Goal: Communication & Community: Answer question/provide support

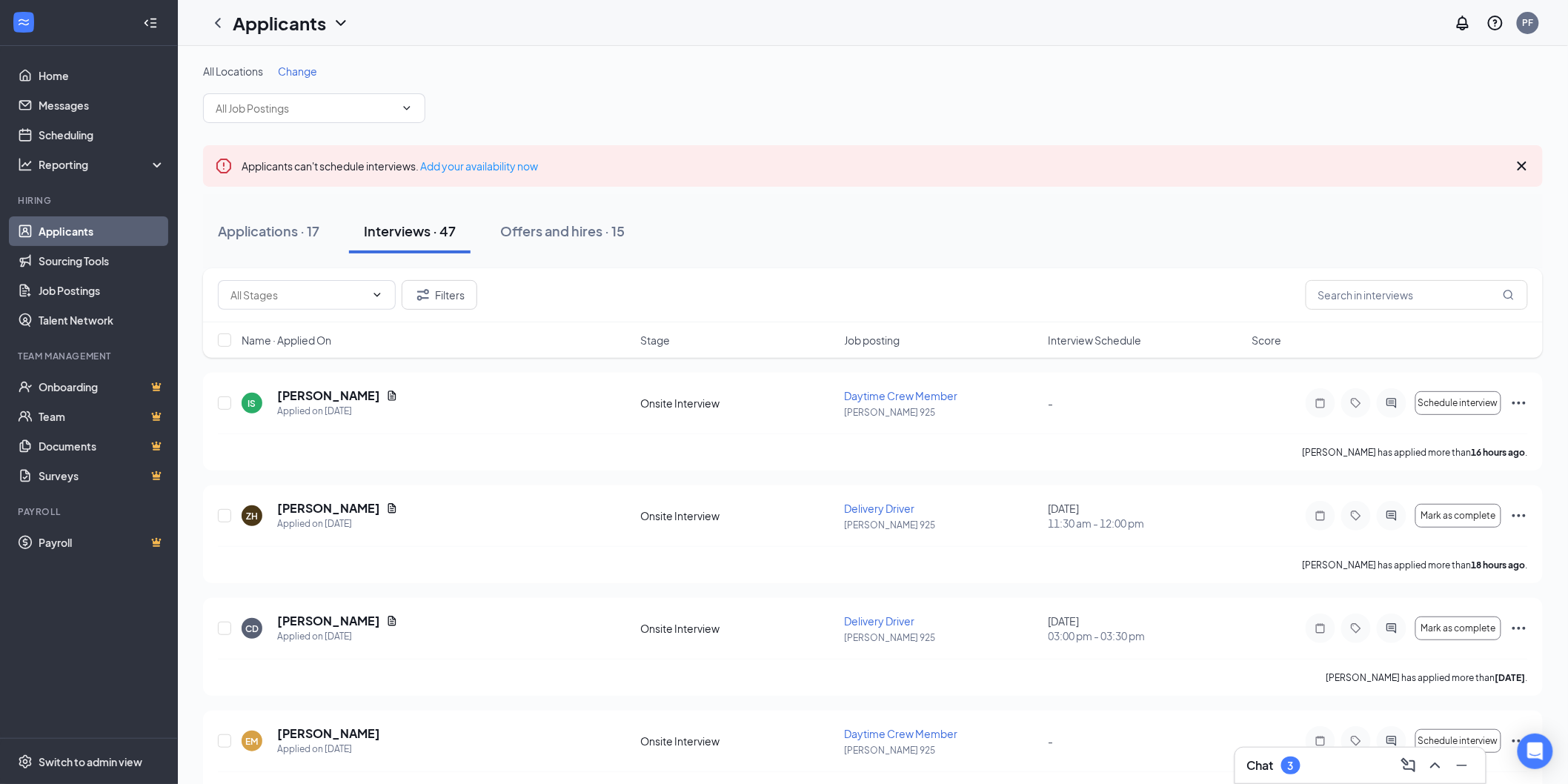
click at [1272, 779] on div "Chat 3" at bounding box center [1360, 765] width 250 height 36
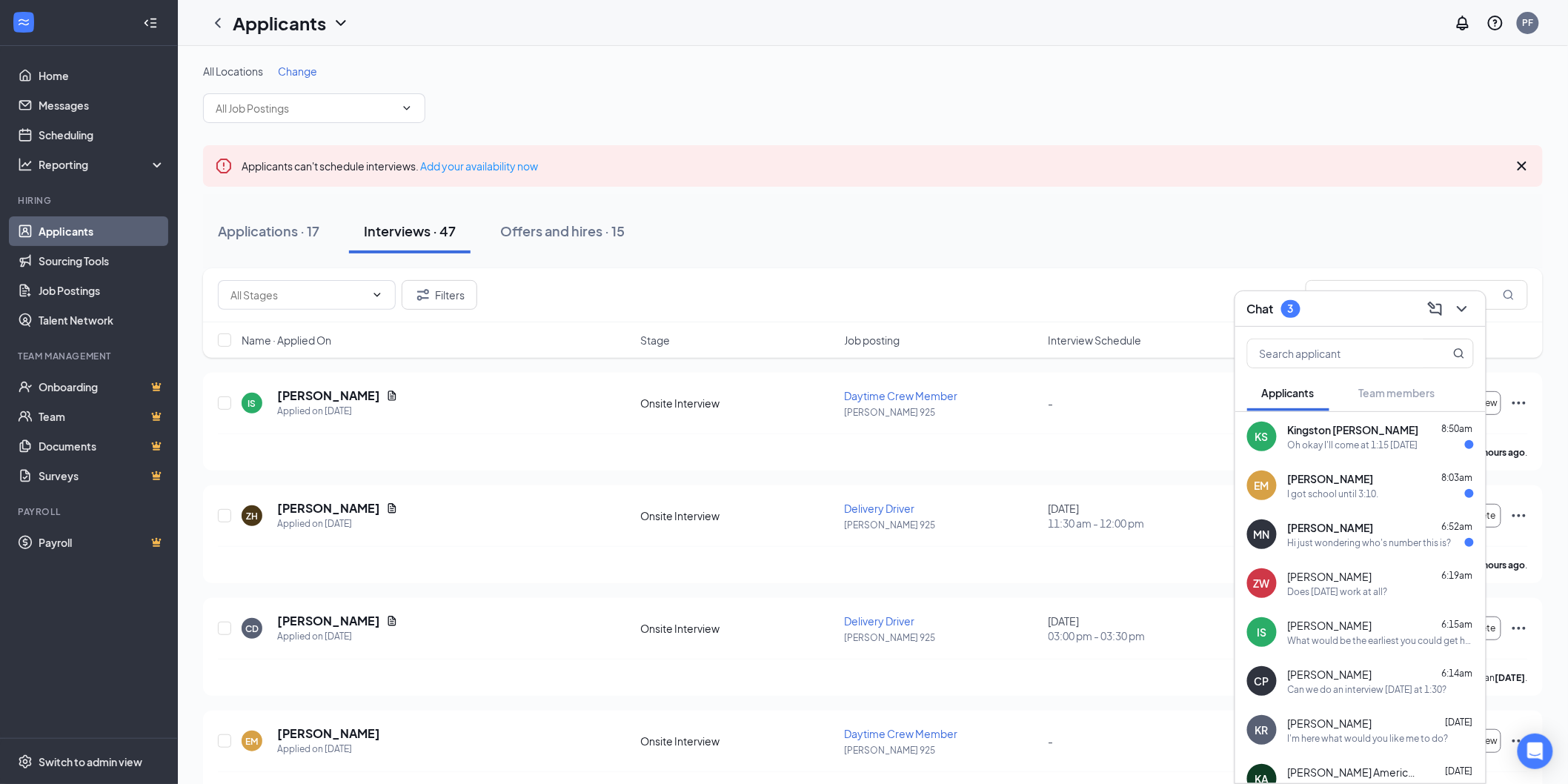
click at [1342, 531] on span "[PERSON_NAME]" at bounding box center [1330, 527] width 86 height 15
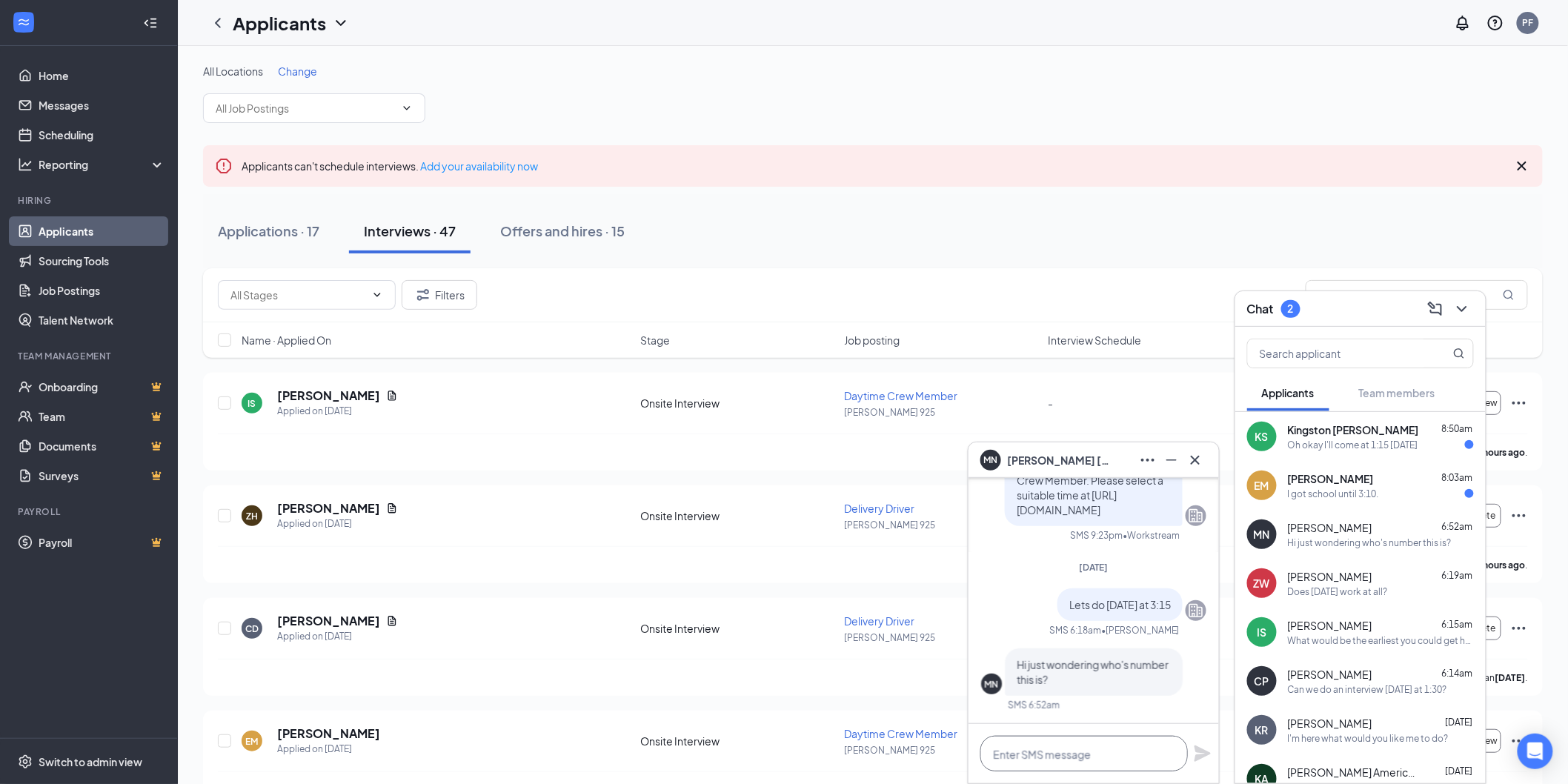
click at [1089, 742] on textarea at bounding box center [1084, 754] width 207 height 36
type textarea "[PERSON_NAME] on 69th and [US_STATE]"
click at [1202, 752] on icon "Plane" at bounding box center [1202, 754] width 17 height 17
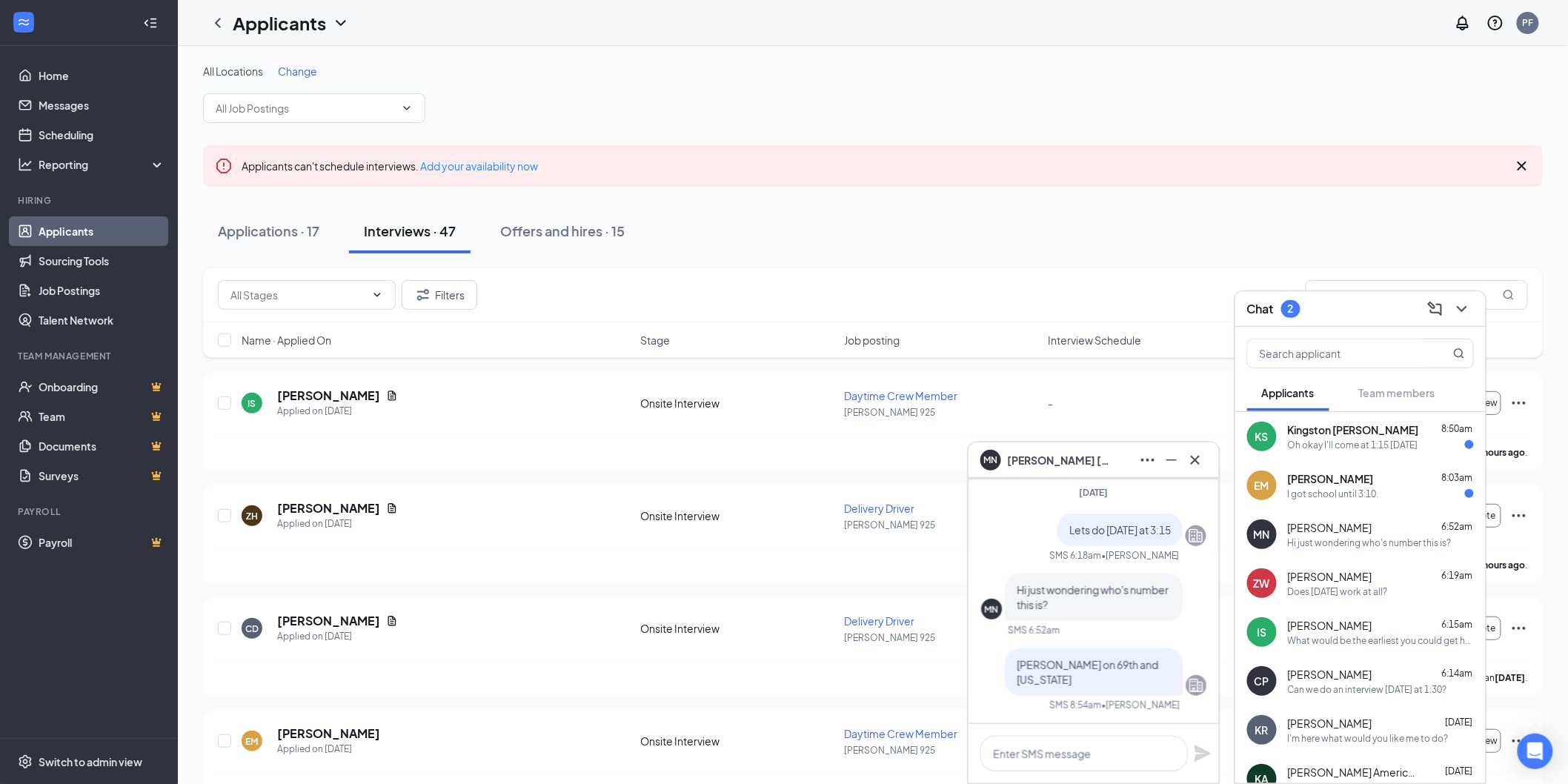
click at [1347, 478] on span "[PERSON_NAME]" at bounding box center [1330, 478] width 86 height 15
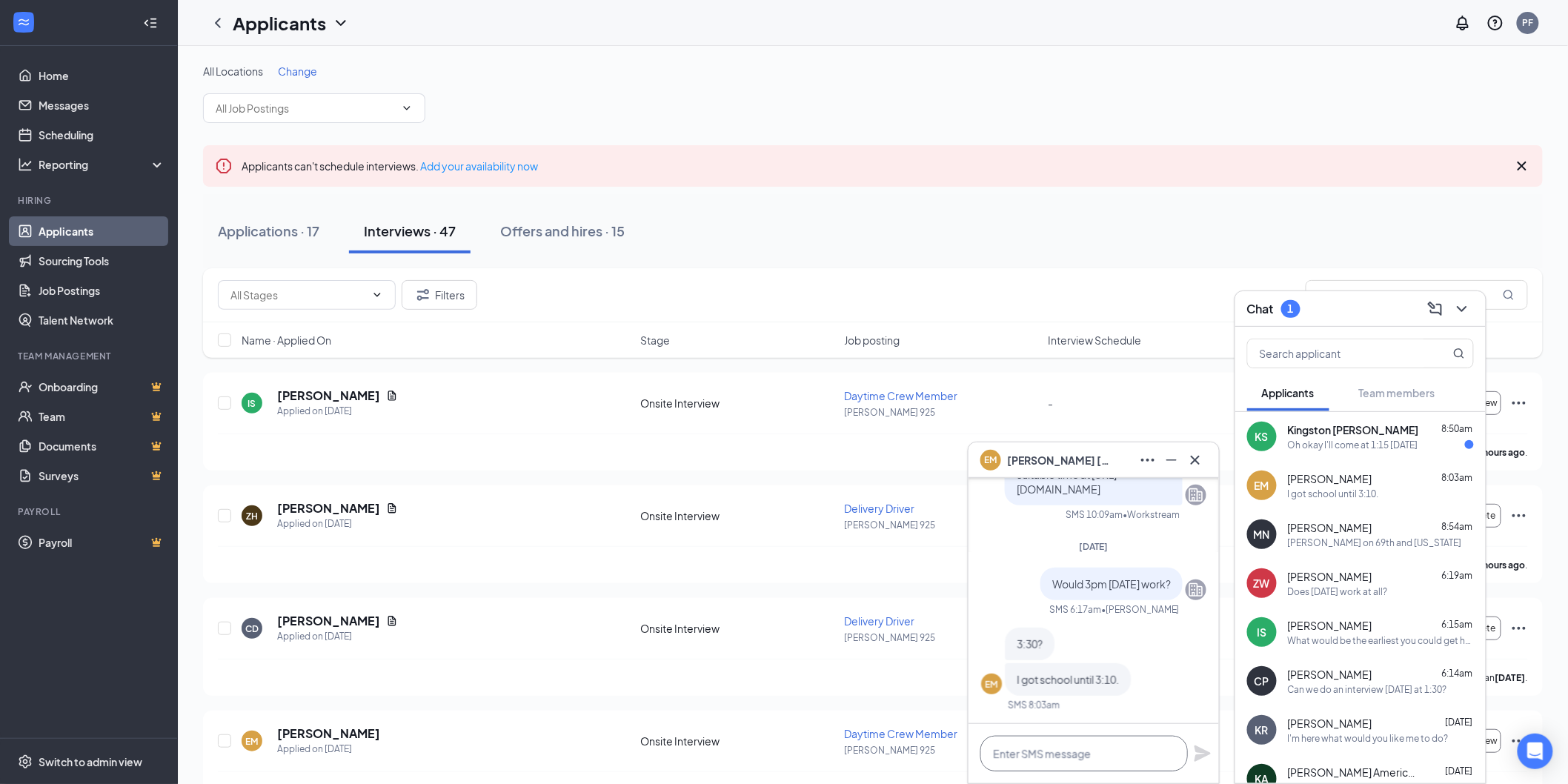
click at [1070, 749] on textarea at bounding box center [1084, 754] width 207 height 36
click at [1017, 749] on textarea "Lets that will work" at bounding box center [1084, 754] width 207 height 36
click at [1085, 741] on textarea "that will work" at bounding box center [1084, 754] width 207 height 36
type textarea "that will work"
click at [1197, 754] on icon "Plane" at bounding box center [1202, 754] width 17 height 17
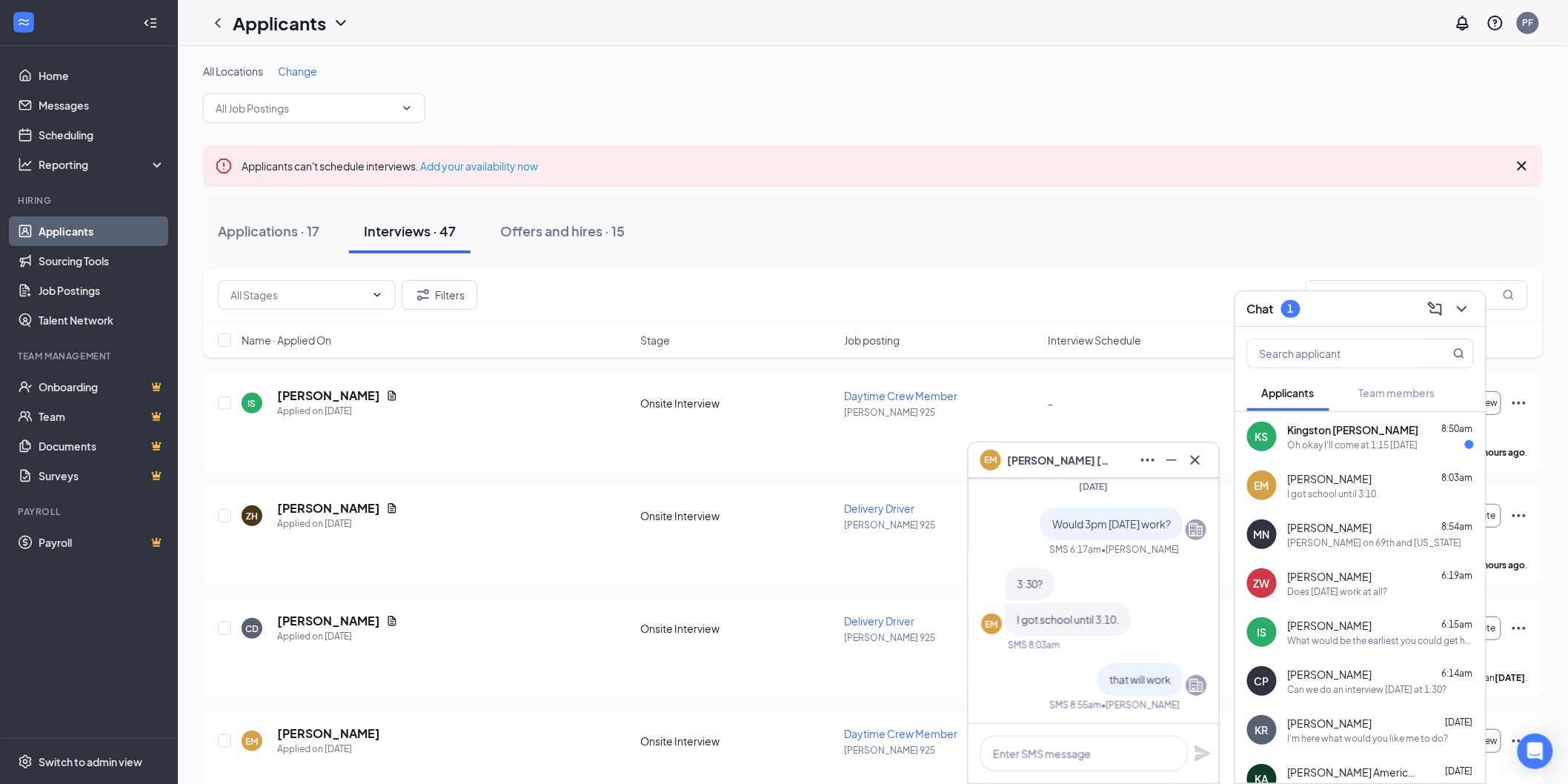
click at [1375, 437] on div "Kingston [PERSON_NAME] 8:50am Oh okay I'll come at 1:15 [DATE]" at bounding box center [1380, 436] width 186 height 29
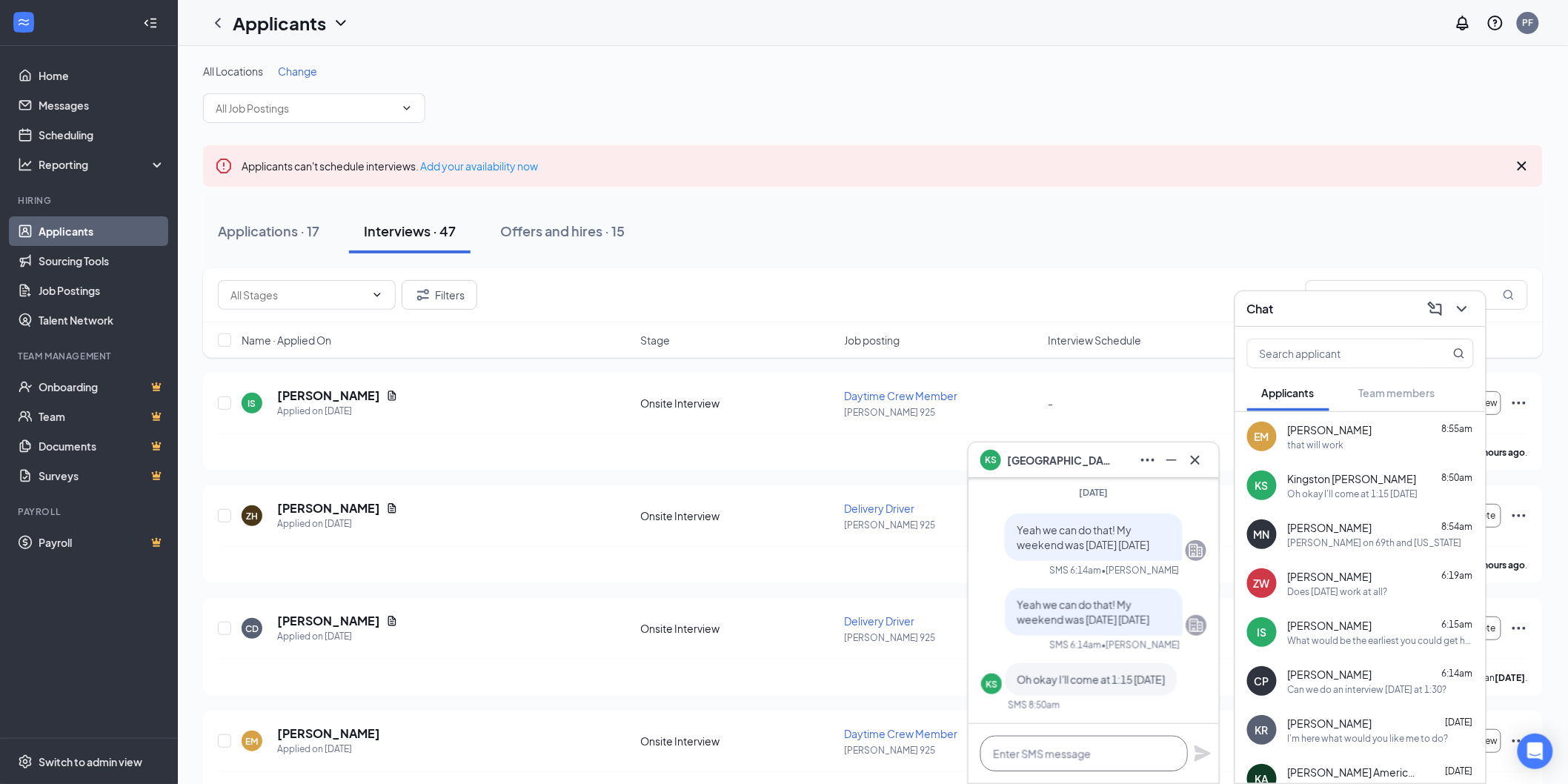
click at [1141, 745] on textarea at bounding box center [1084, 754] width 207 height 36
type textarea "See you at 1:15, Just a reminder our address is [STREET_ADDRESS][US_STATE]"
click at [1201, 754] on icon "Plane" at bounding box center [1202, 746] width 17 height 17
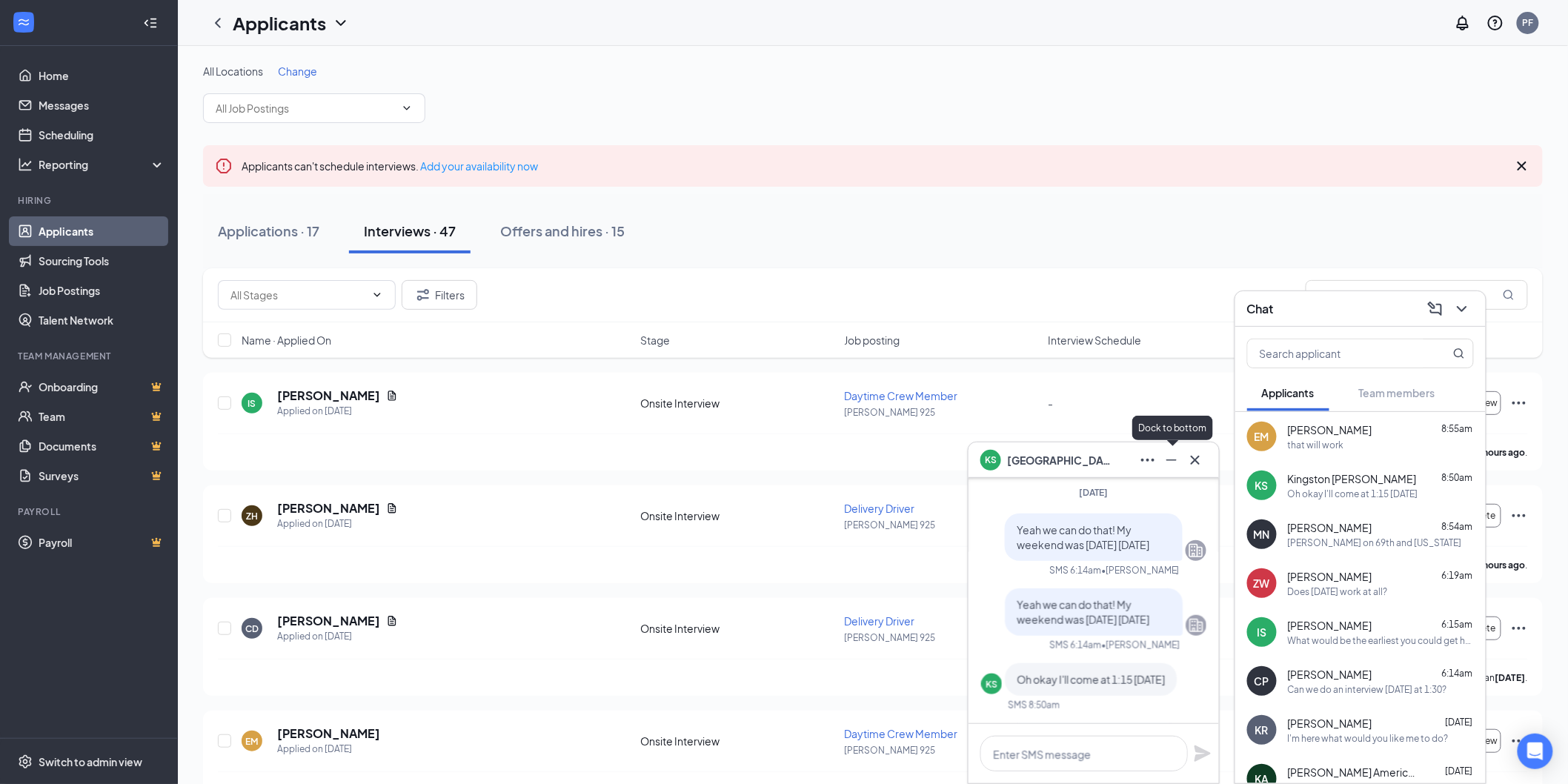
click at [1172, 458] on icon "Minimize" at bounding box center [1171, 460] width 17 height 17
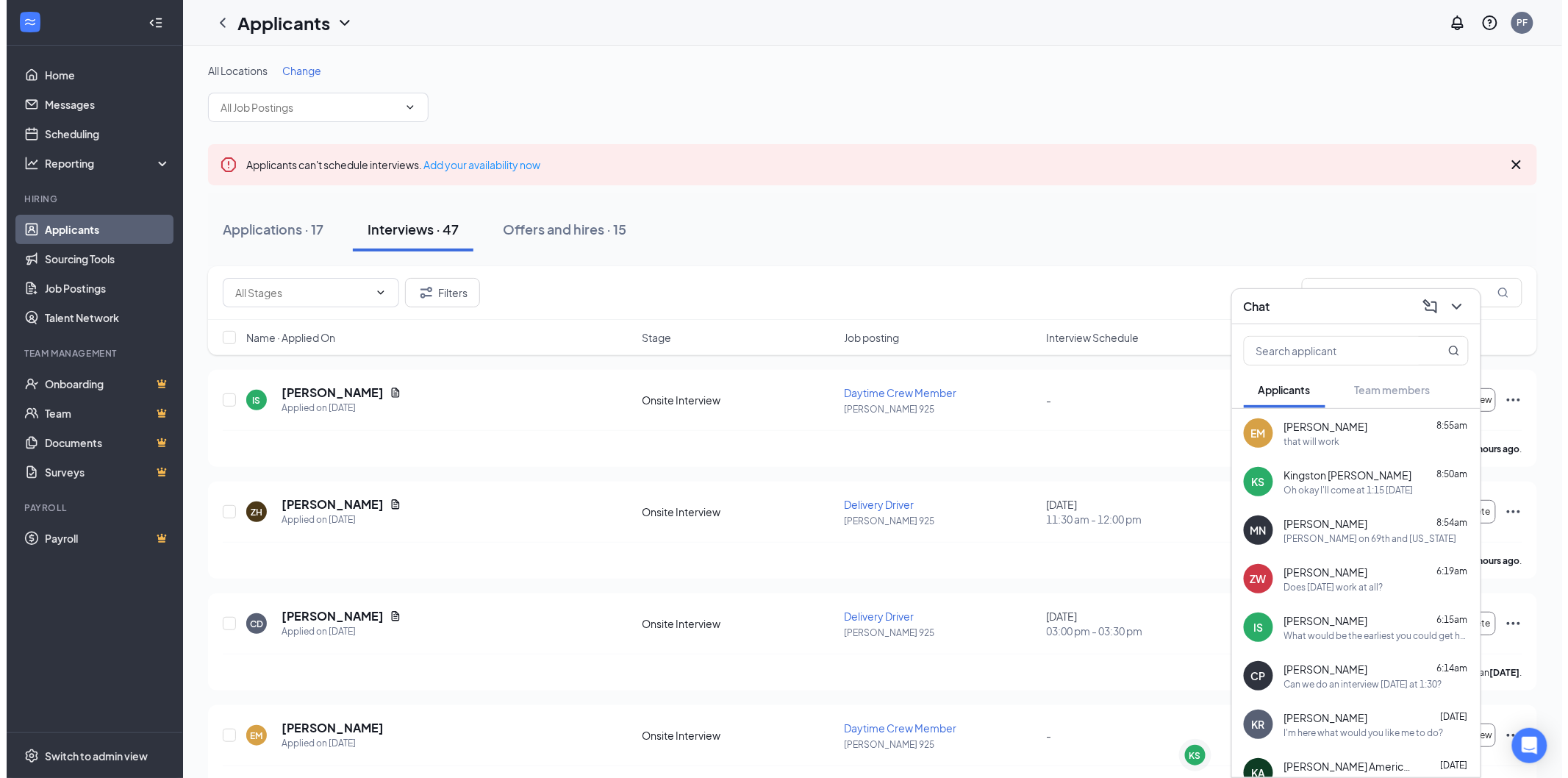
scroll to position [0, 0]
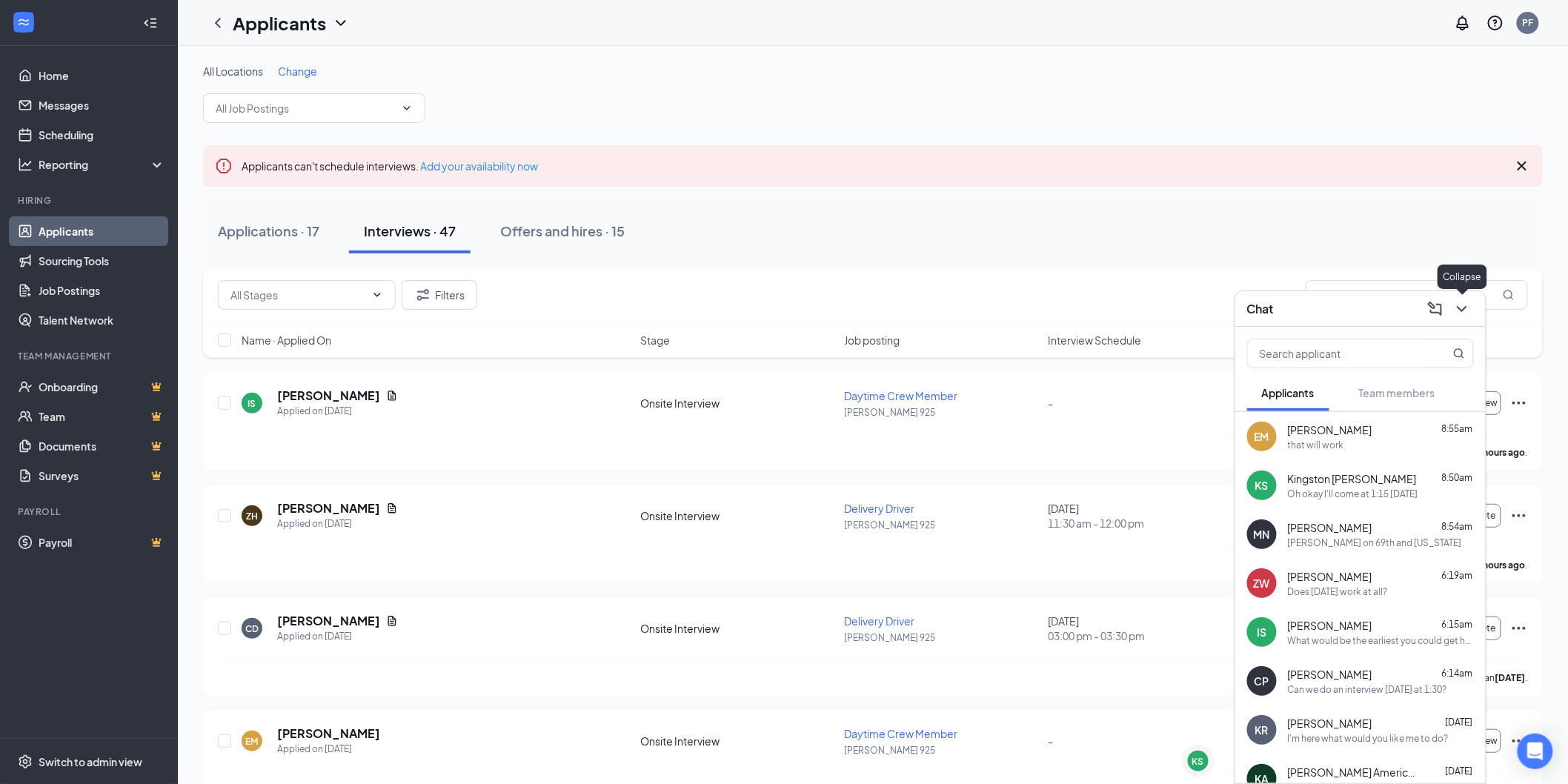
click at [1468, 308] on icon "ChevronDown" at bounding box center [1462, 308] width 17 height 17
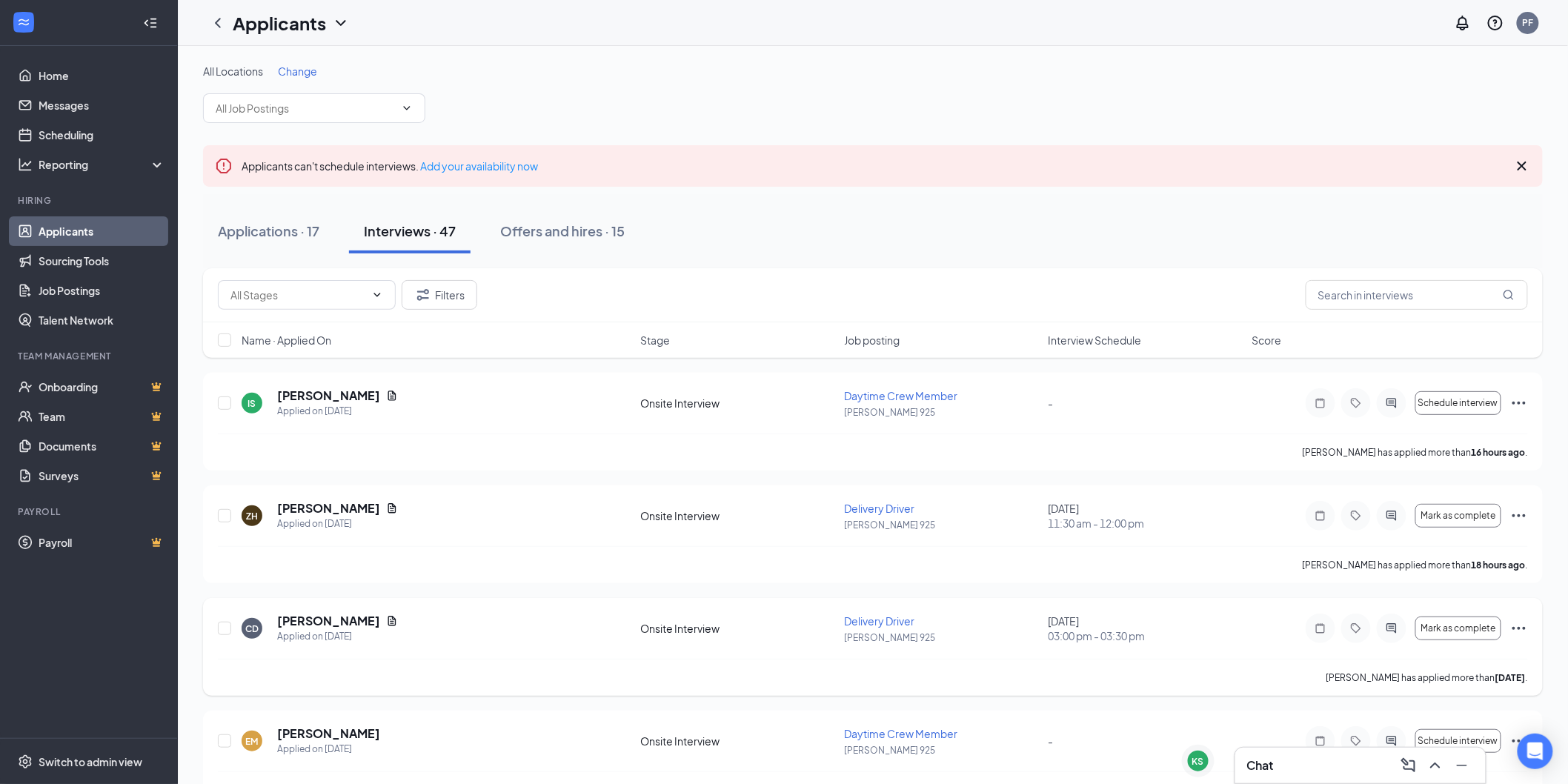
click at [1394, 637] on div at bounding box center [1391, 628] width 30 height 30
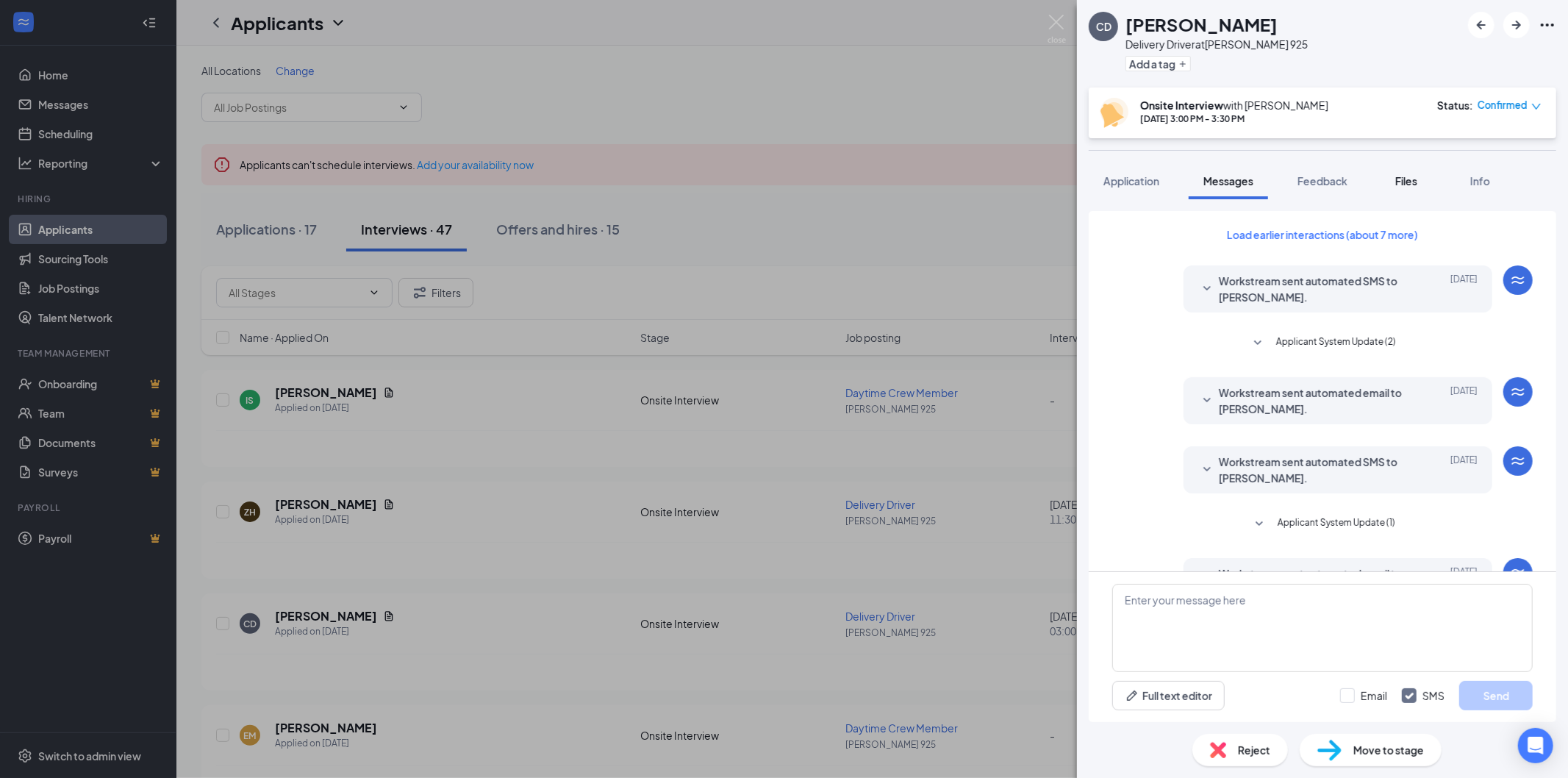
scroll to position [254, 0]
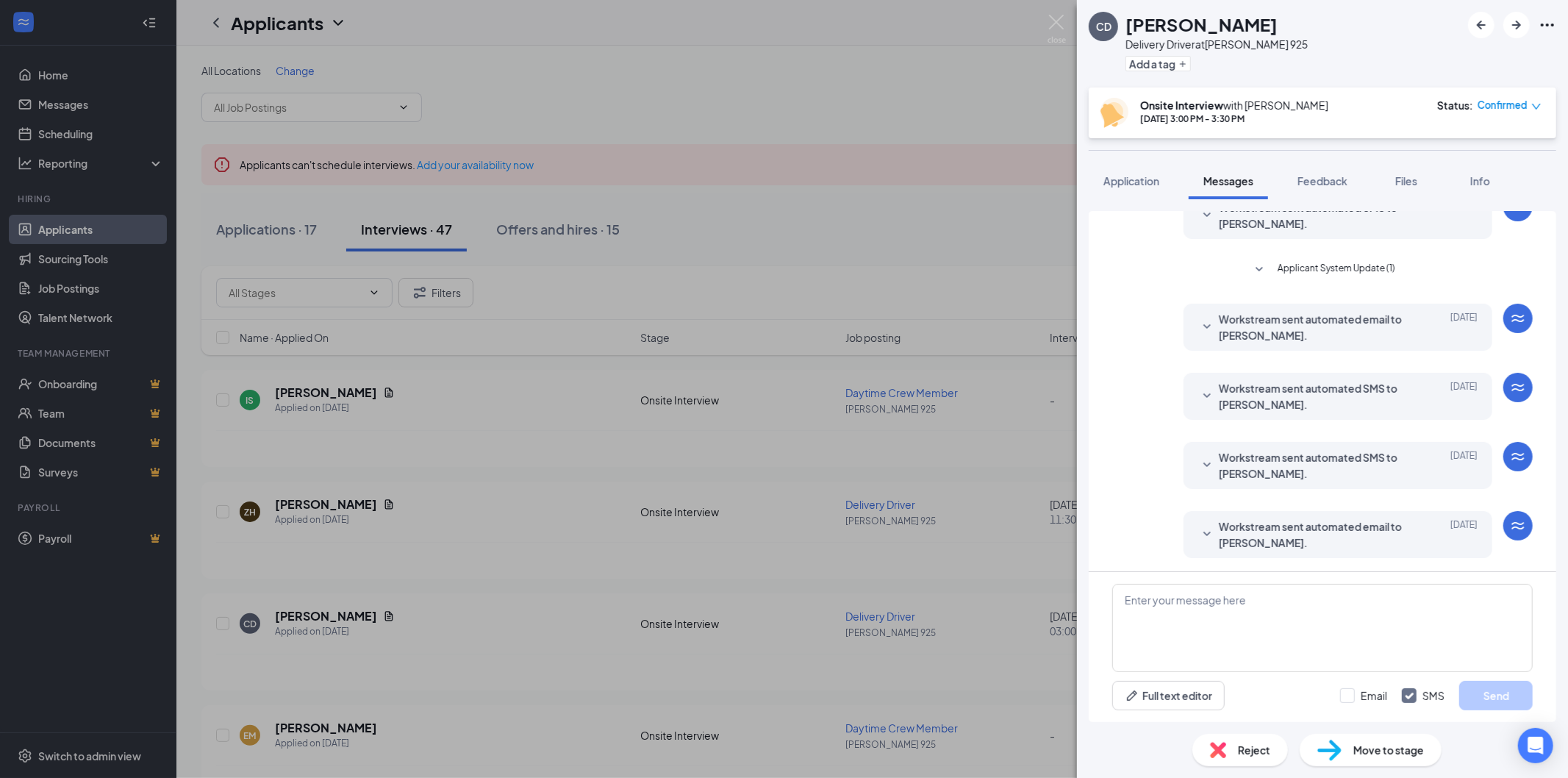
click at [1226, 577] on div "Full text editor Email SMS Send" at bounding box center [1323, 647] width 468 height 150
click at [1221, 604] on textarea at bounding box center [1323, 628] width 420 height 88
type textarea "Just confirming our interview at 3:30 [DATE]"
click at [1521, 699] on button "Send" at bounding box center [1495, 696] width 73 height 29
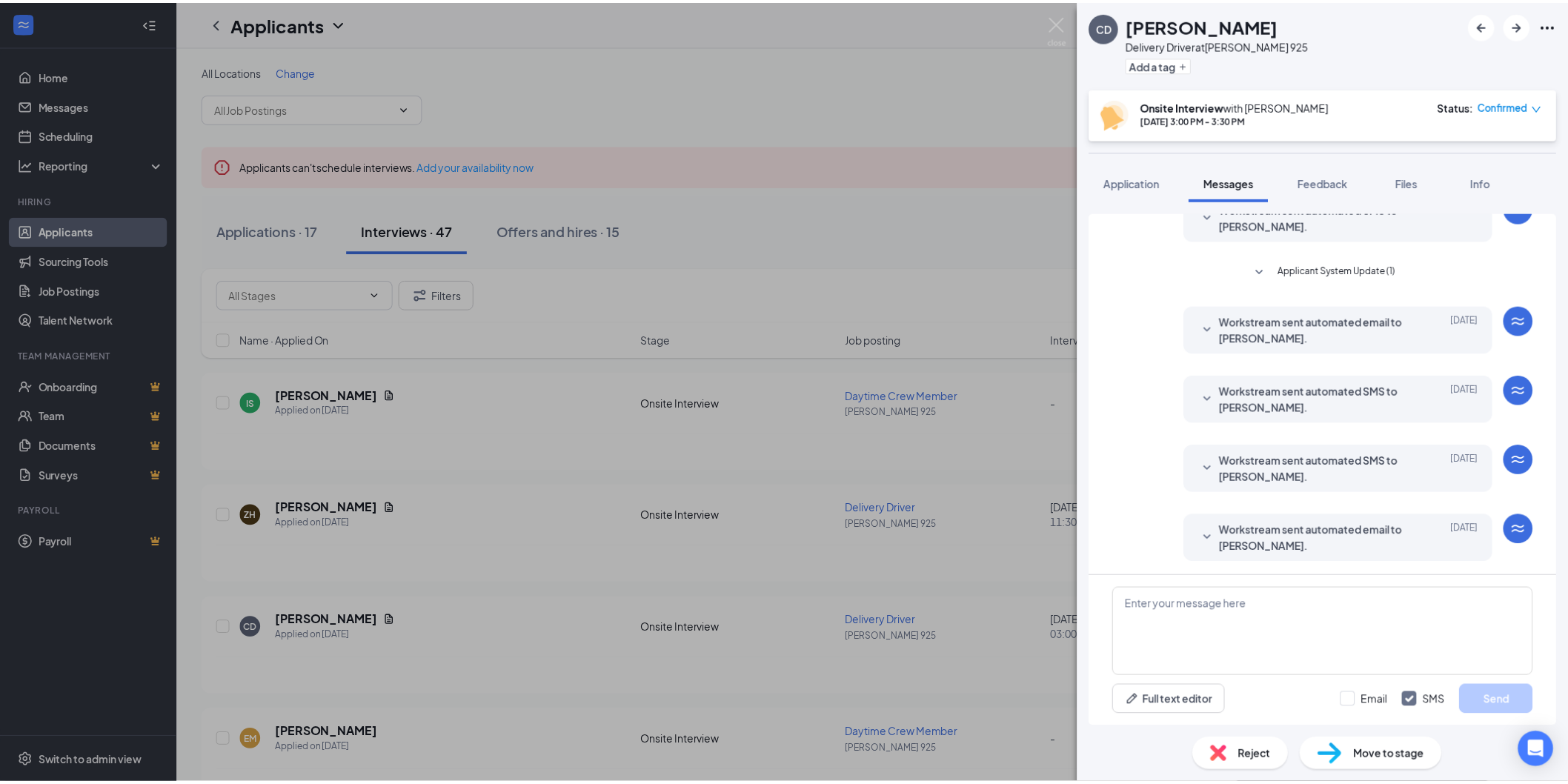
scroll to position [328, 0]
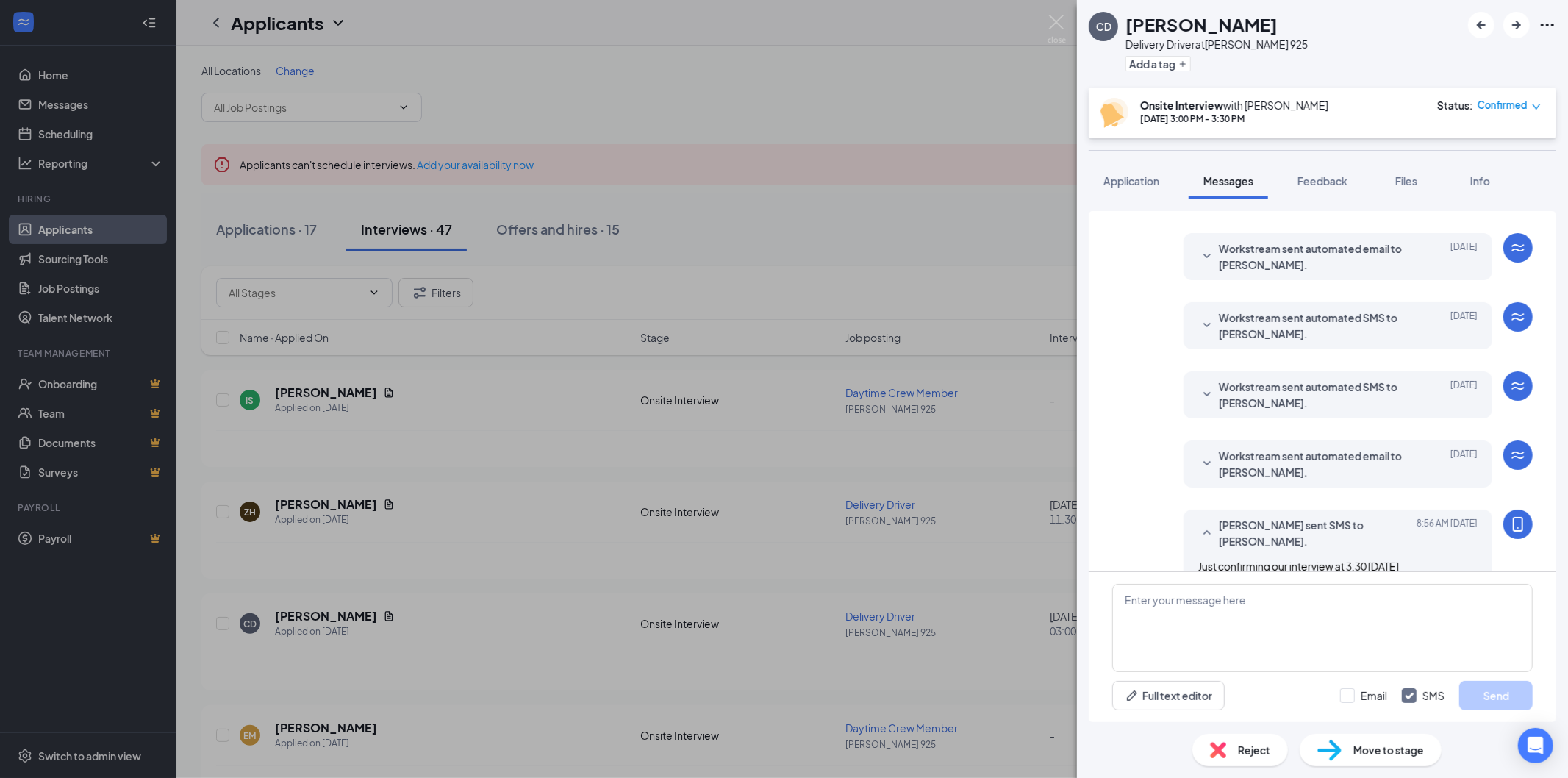
click at [935, 107] on div "CD [PERSON_NAME] Delivery Driver at [PERSON_NAME] 925 Add a tag Onsite Intervie…" at bounding box center [784, 389] width 1568 height 778
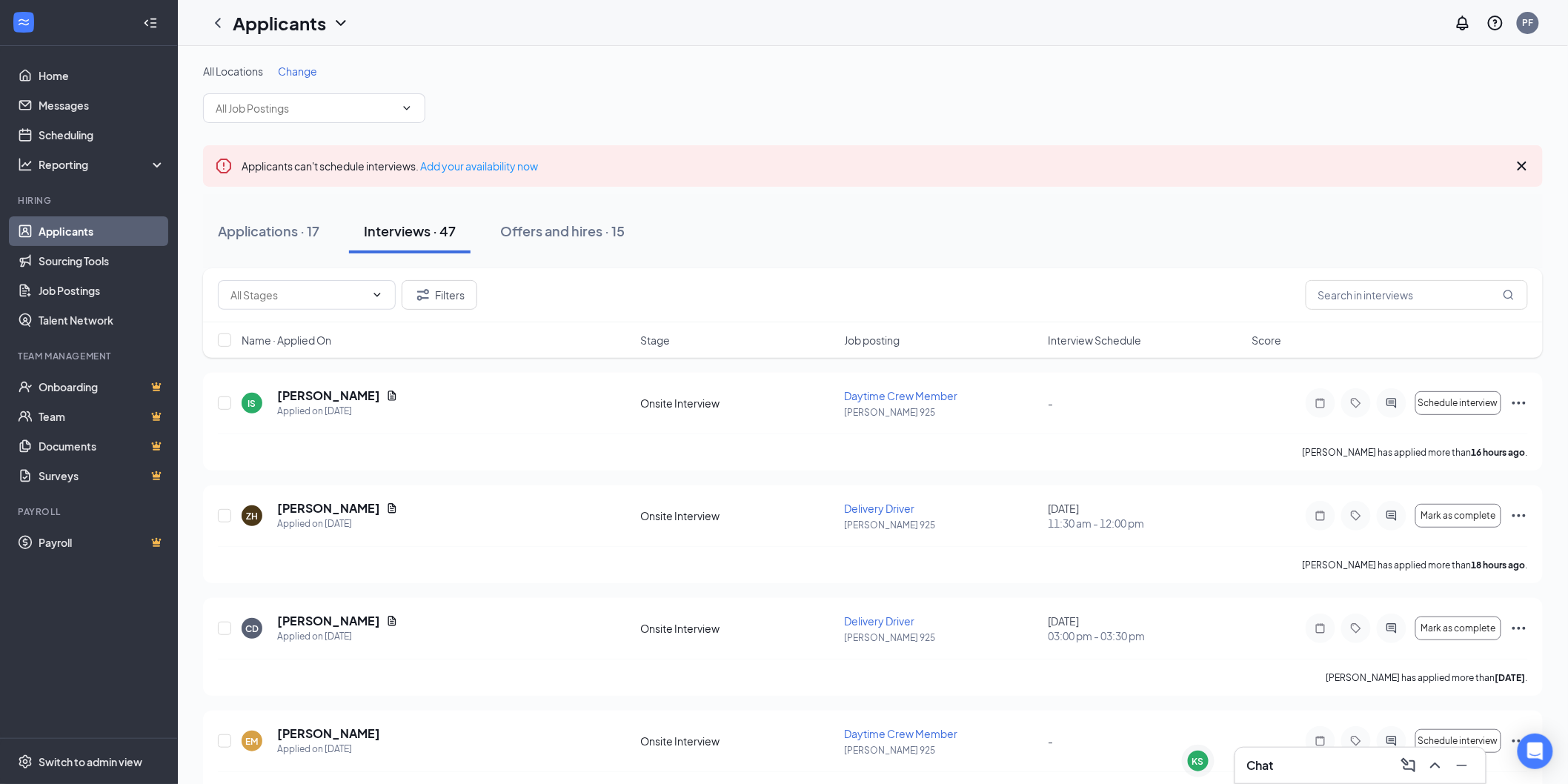
click at [1293, 754] on div "Chat" at bounding box center [1360, 765] width 226 height 24
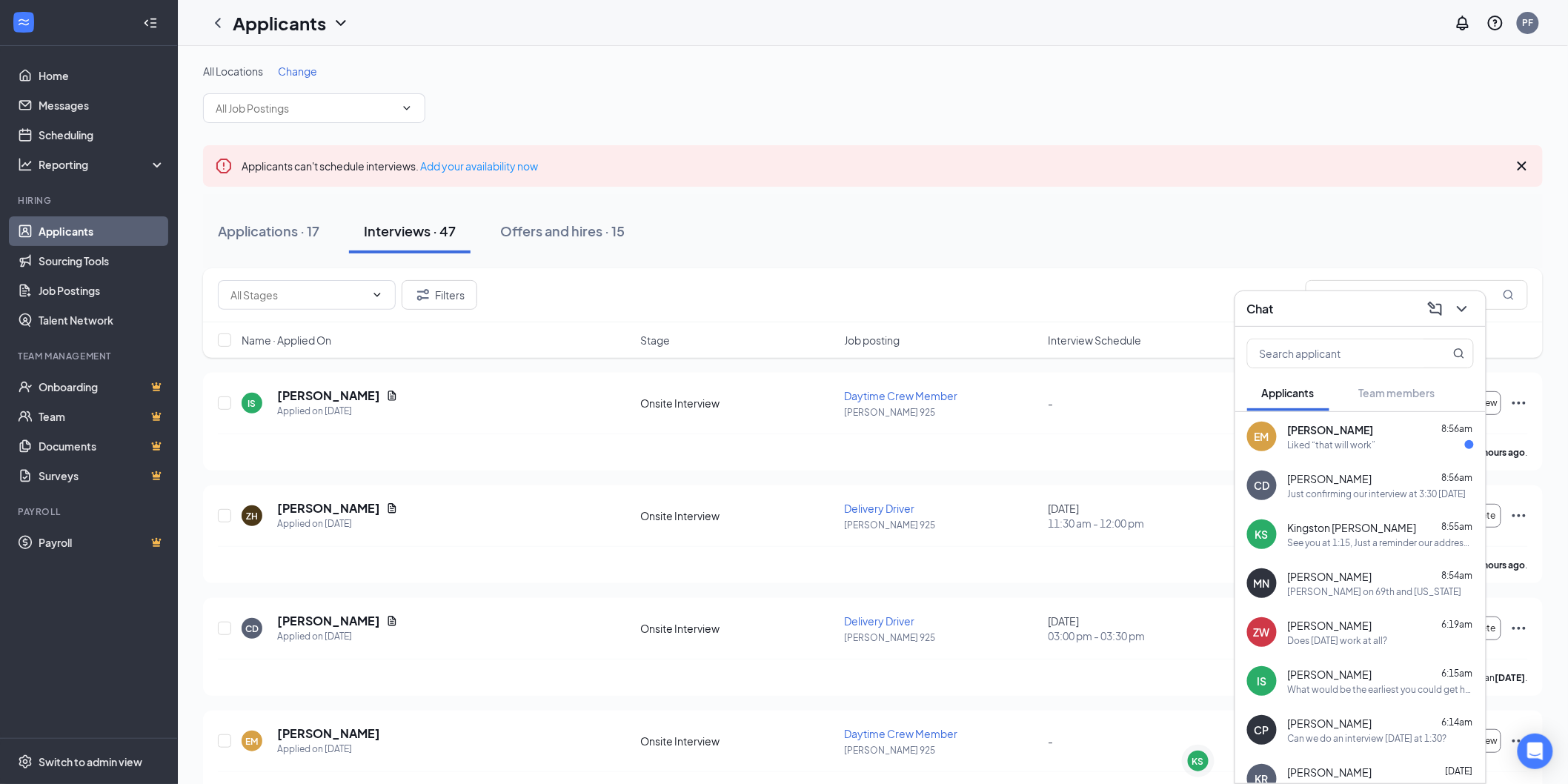
click at [1370, 438] on div "Liked “that will work”" at bounding box center [1331, 444] width 88 height 12
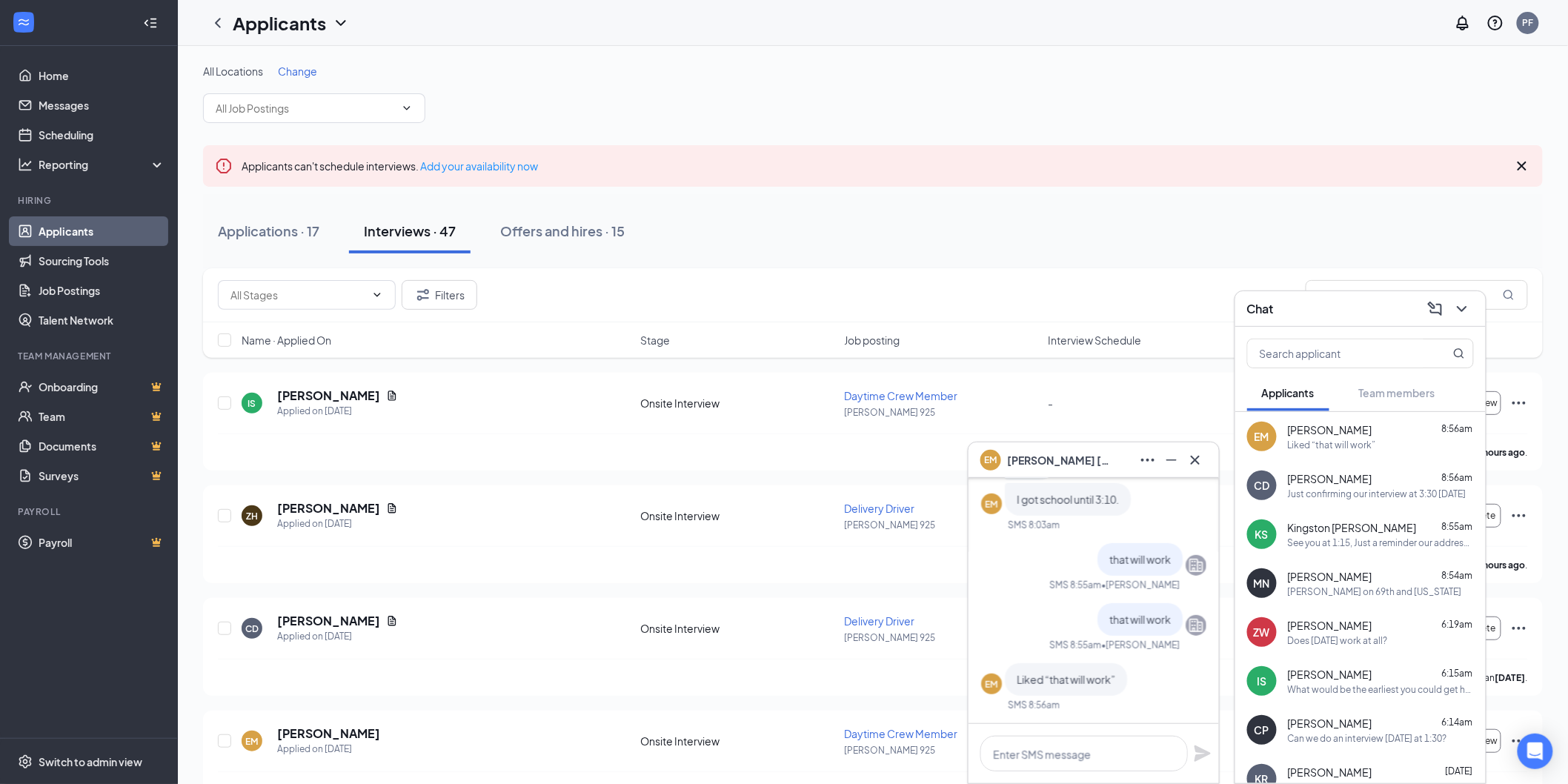
click at [1376, 488] on div "Just confirming our interview at 3:30 [DATE]" at bounding box center [1376, 494] width 179 height 12
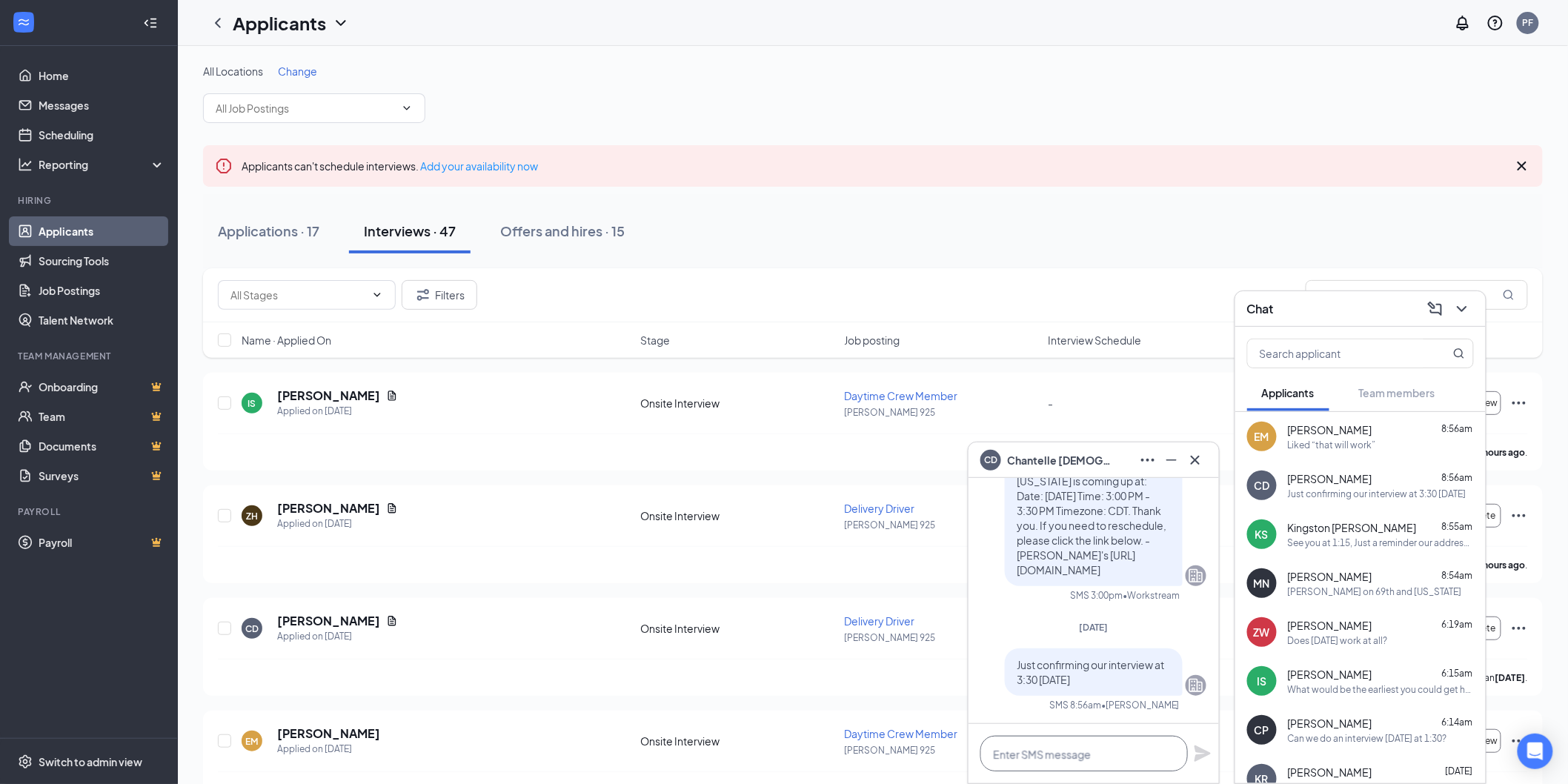
click at [1068, 747] on textarea at bounding box center [1084, 754] width 207 height 36
type textarea "Im sorry 3pm interview"
click at [1211, 760] on icon "Plane" at bounding box center [1202, 754] width 17 height 17
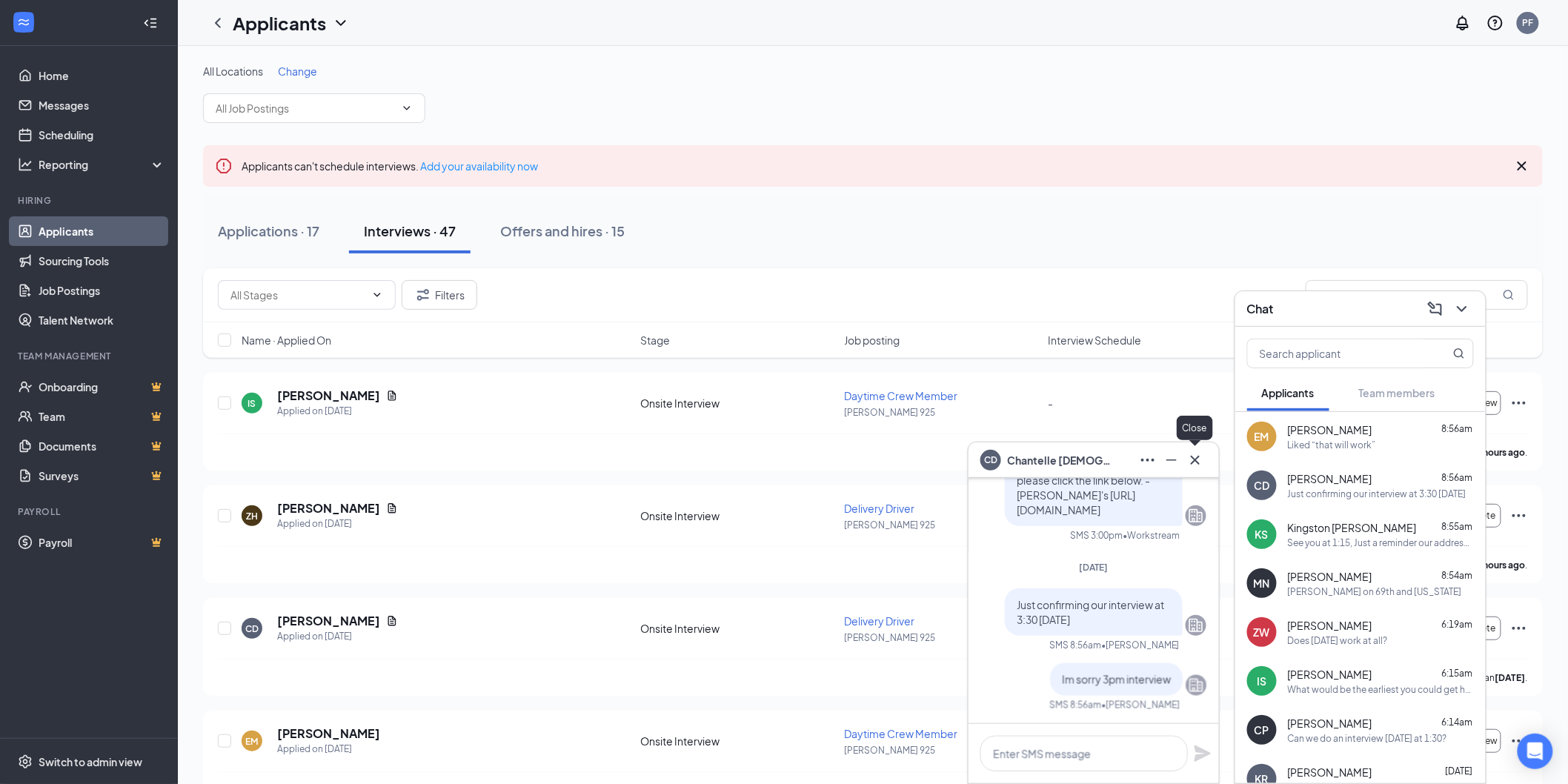
click at [1206, 453] on div at bounding box center [1194, 460] width 24 height 24
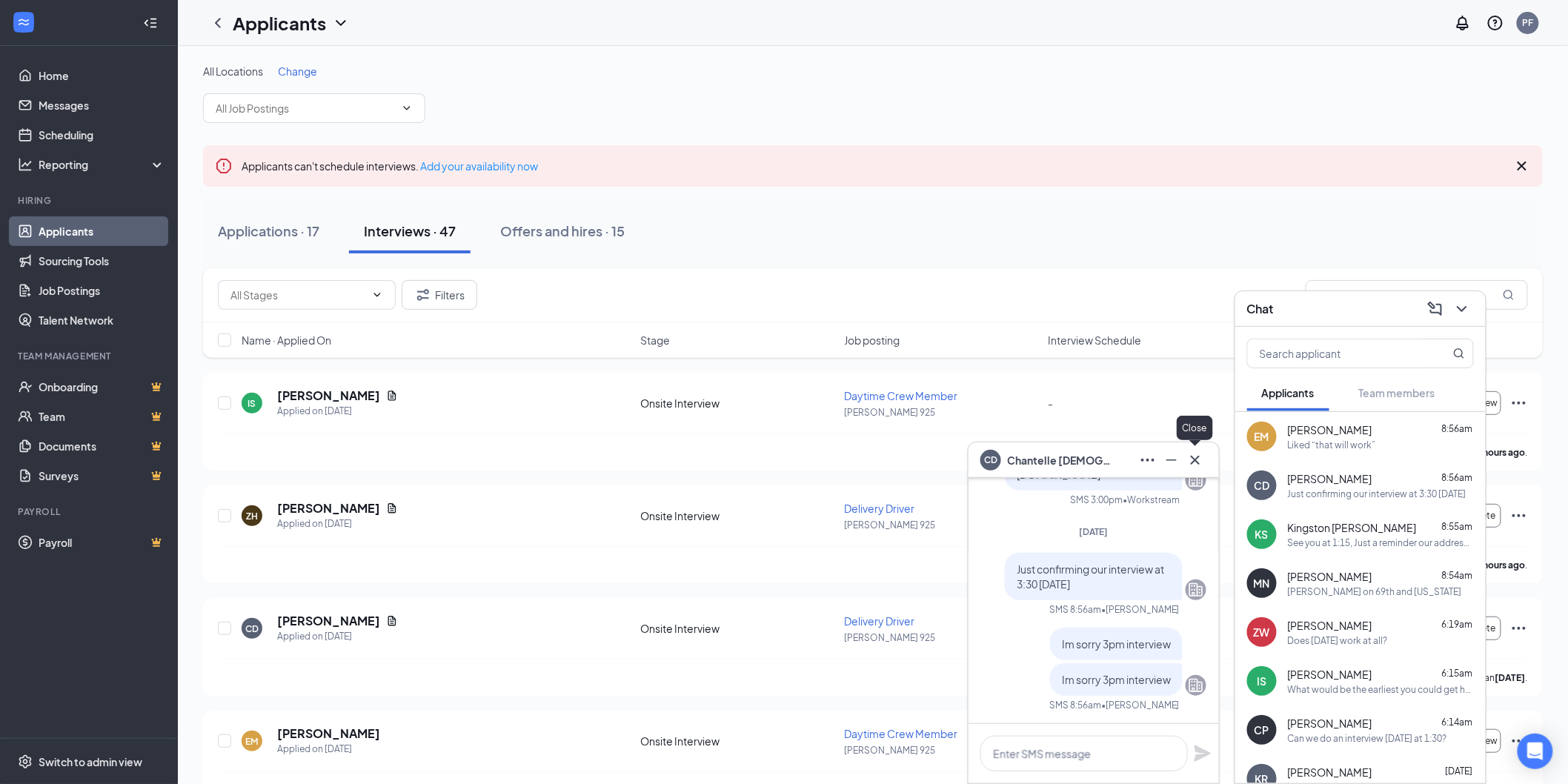
click at [1192, 449] on button at bounding box center [1194, 460] width 24 height 24
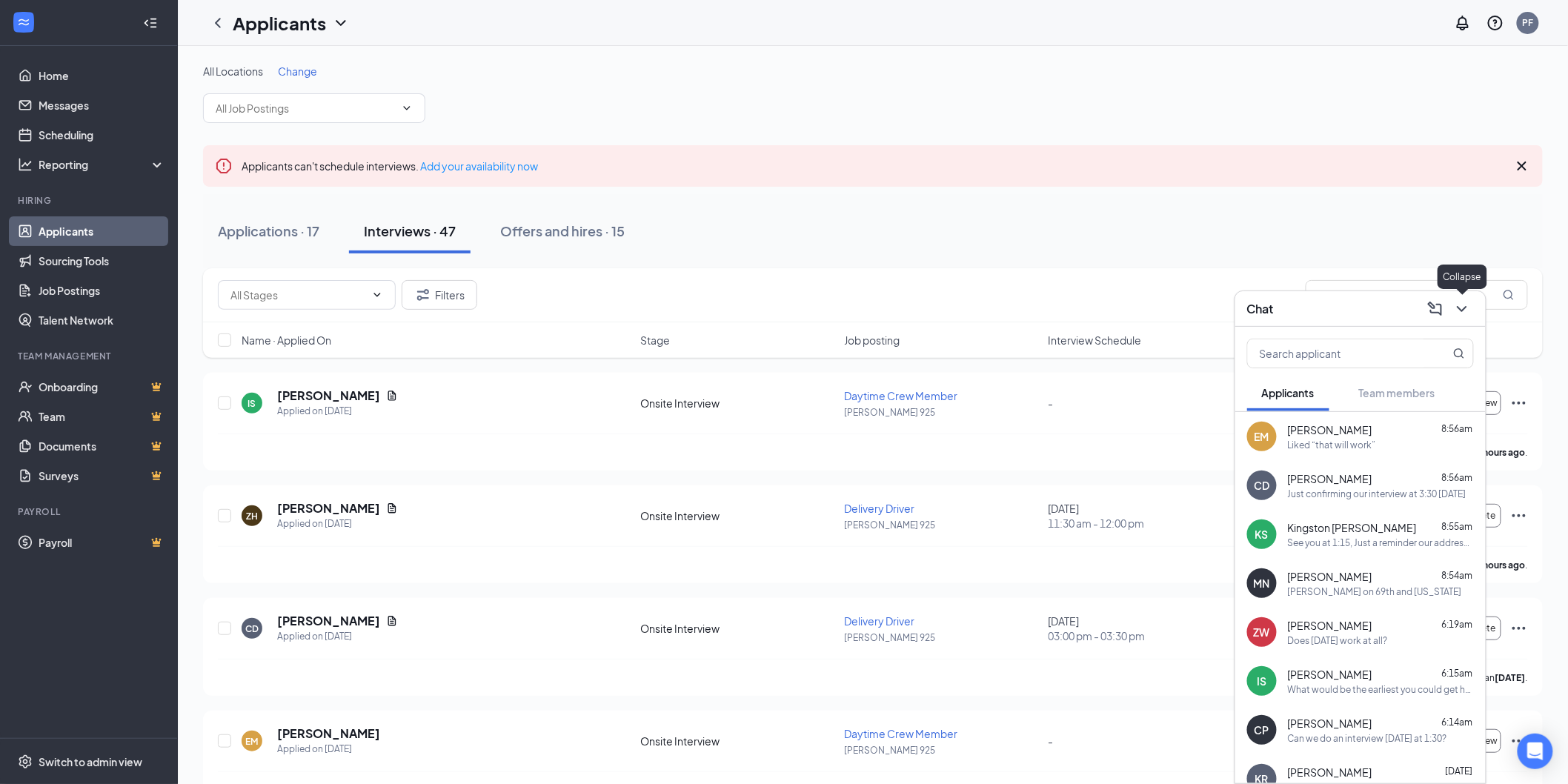
click at [1463, 308] on icon "ChevronDown" at bounding box center [1462, 308] width 17 height 17
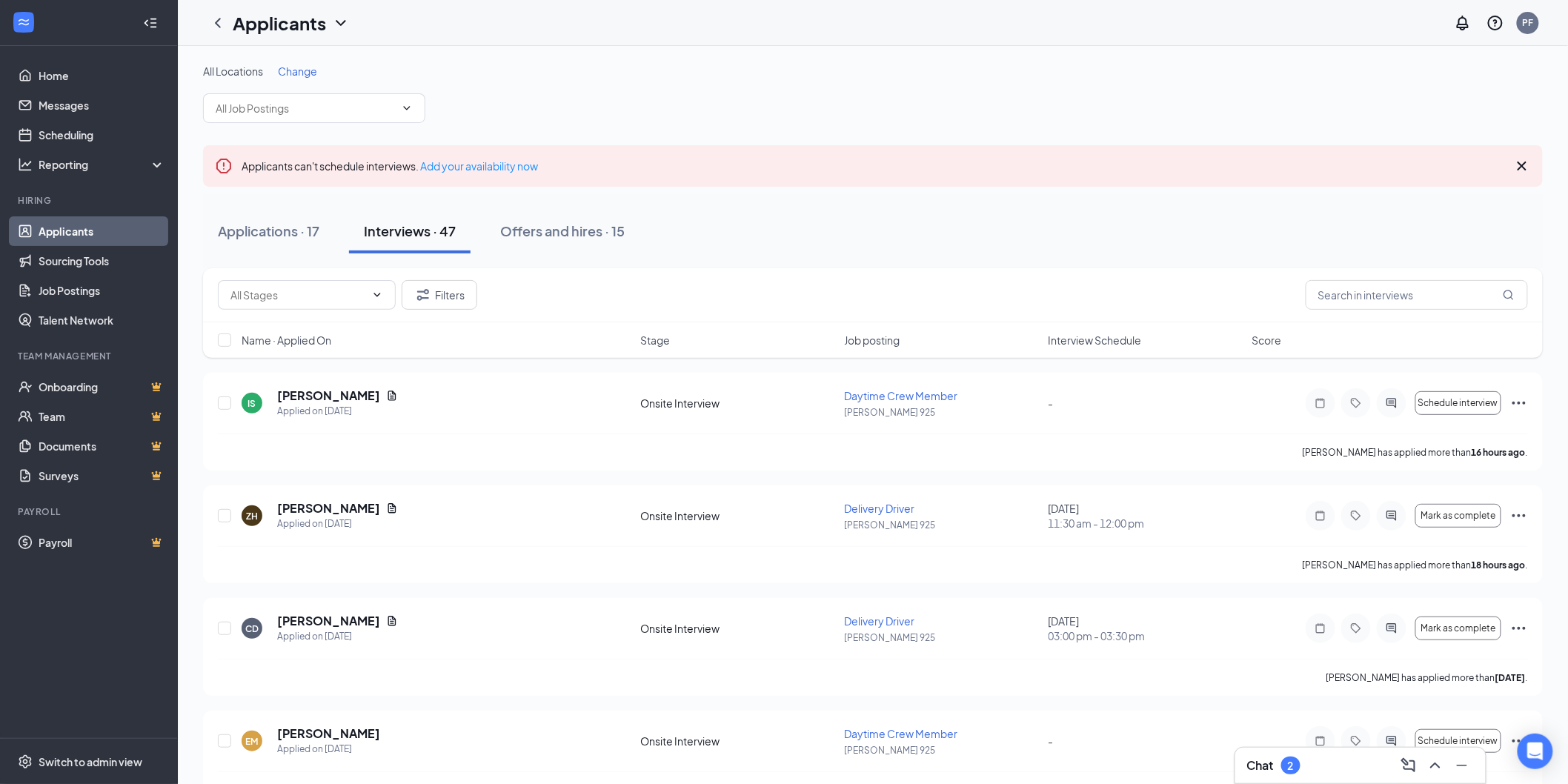
click at [1302, 760] on div "Chat 2" at bounding box center [1360, 765] width 226 height 24
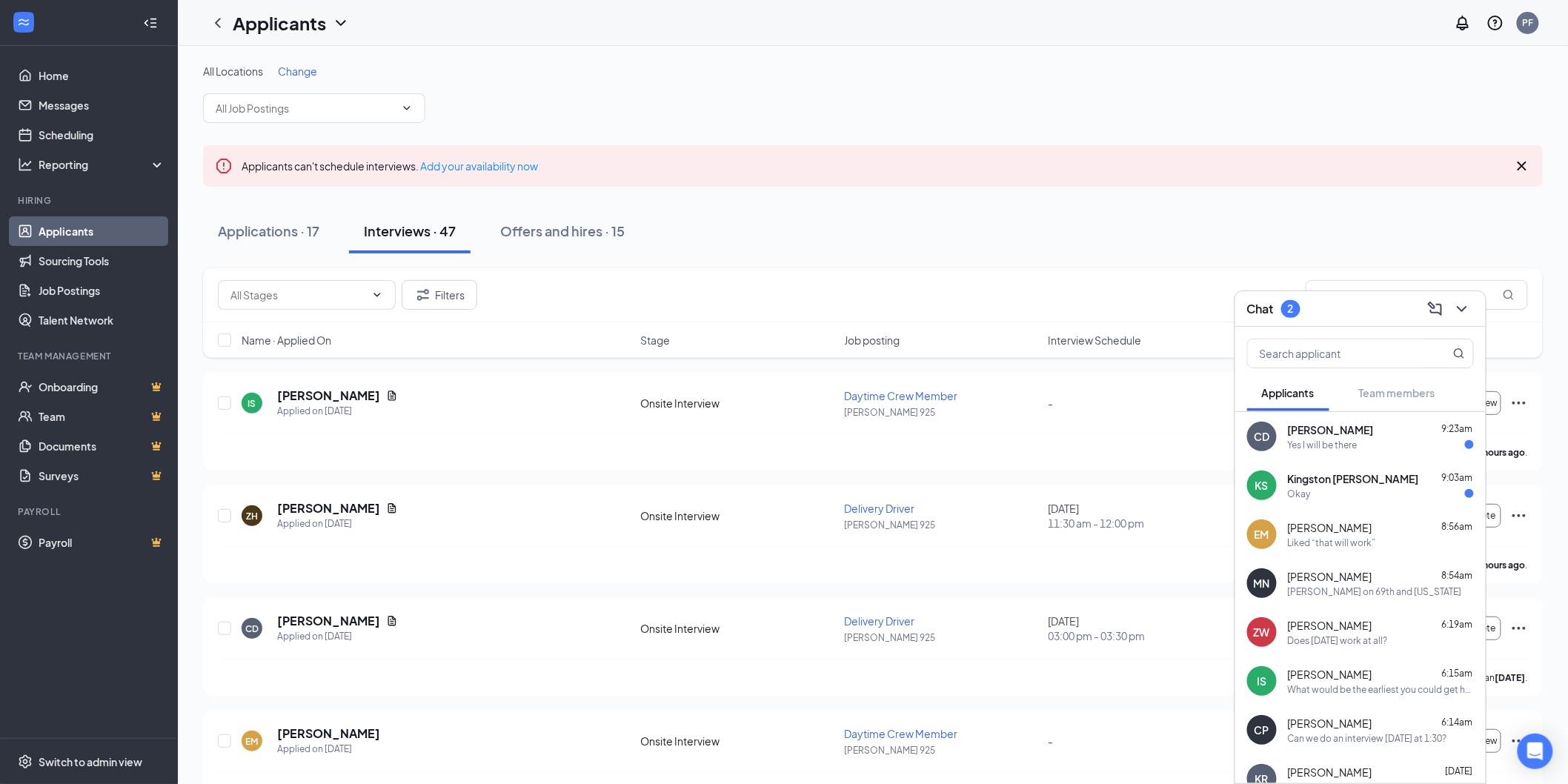
click at [1366, 443] on div "Yes I will be there" at bounding box center [1380, 444] width 186 height 12
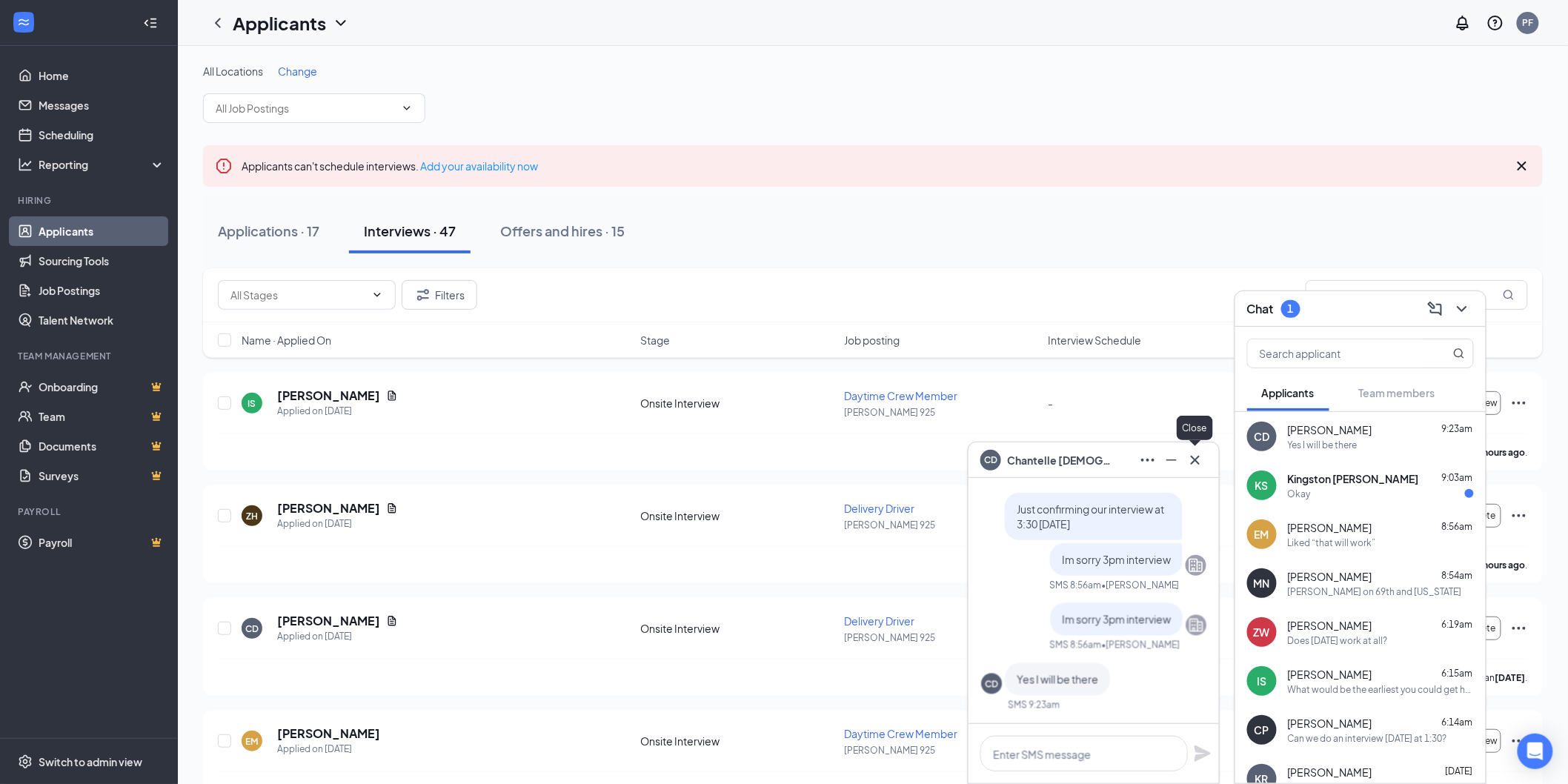
click at [1193, 461] on icon "Cross" at bounding box center [1195, 460] width 17 height 17
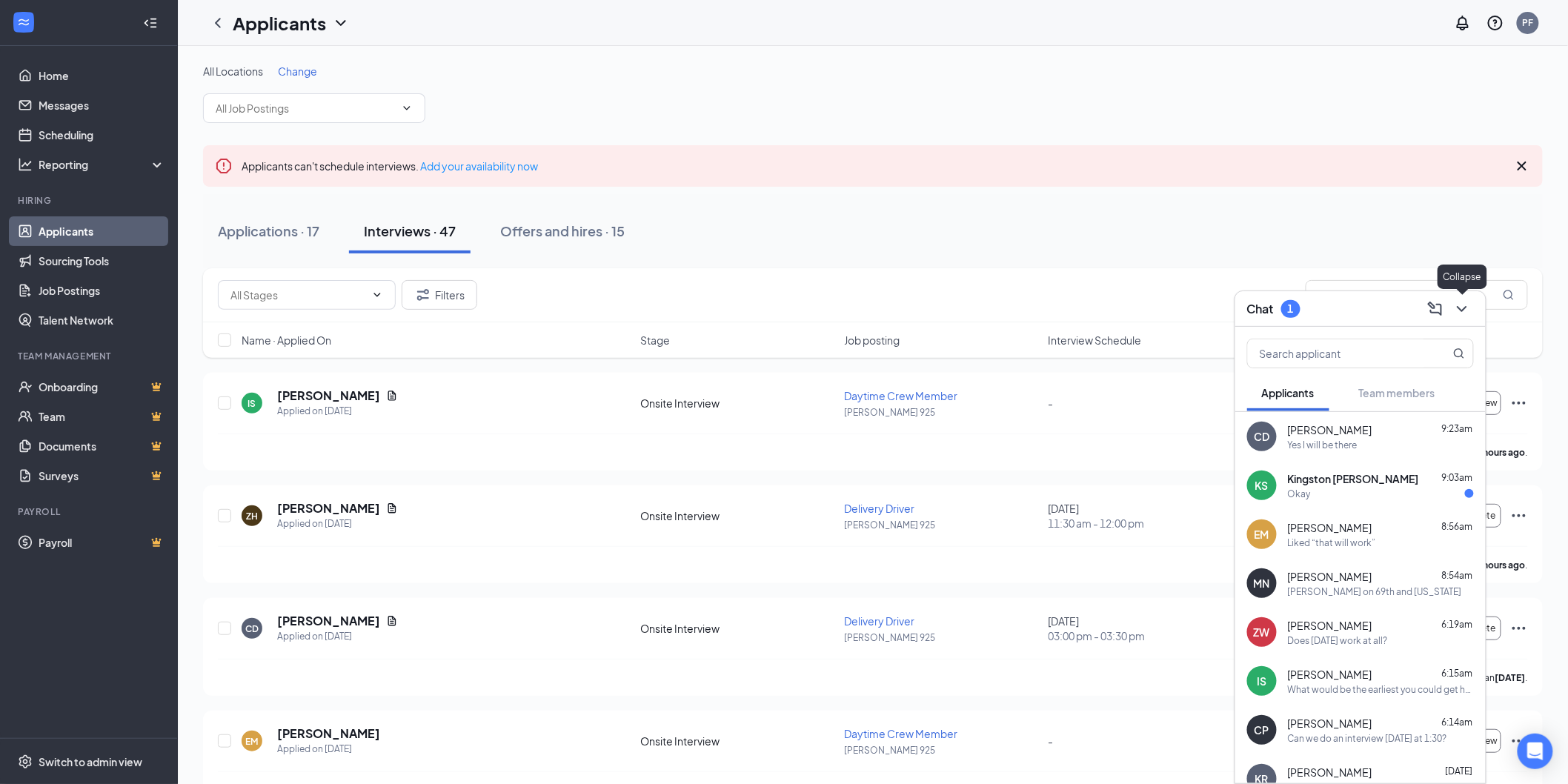
click at [1464, 312] on icon "ChevronDown" at bounding box center [1462, 308] width 17 height 17
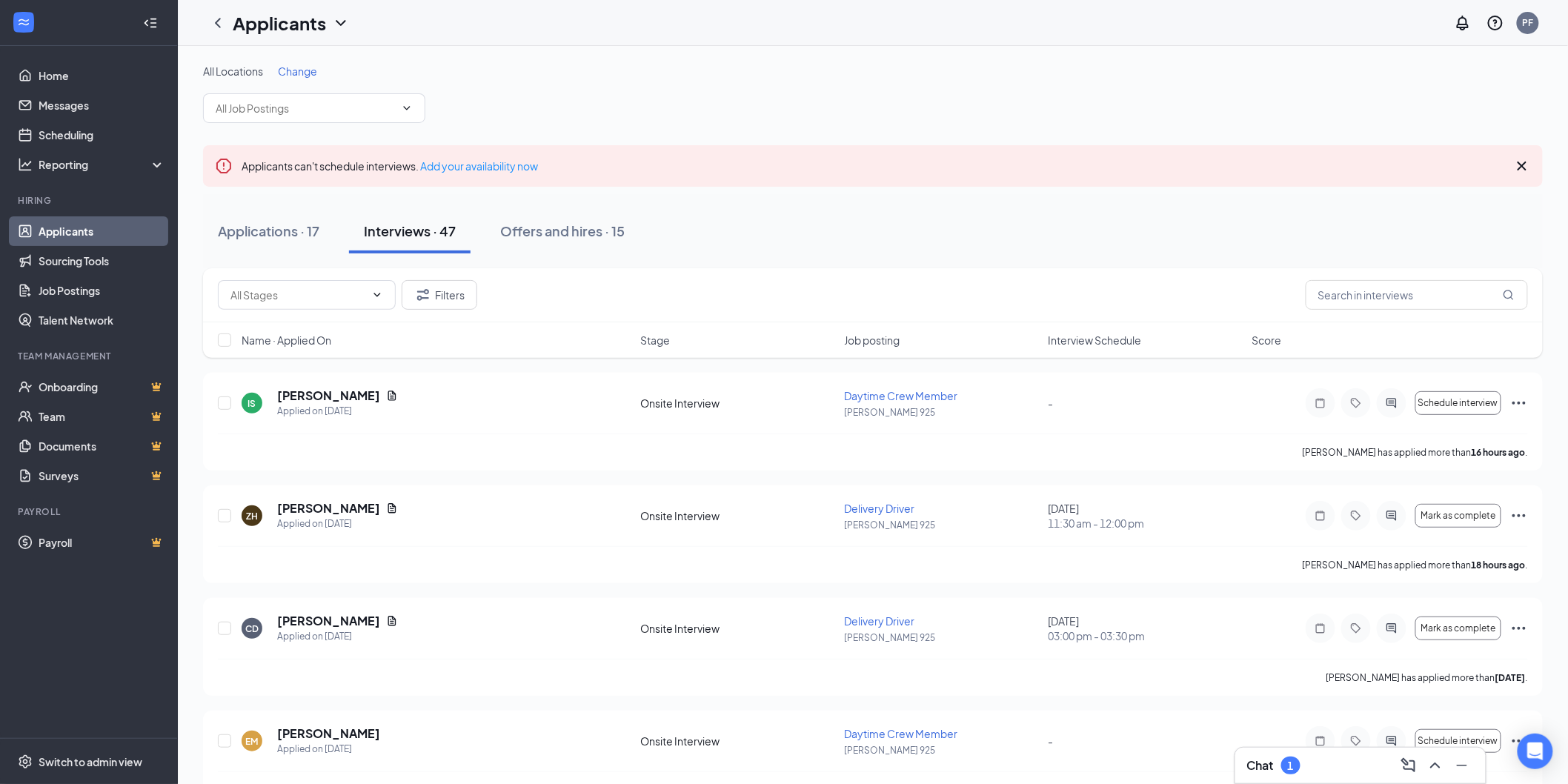
click at [1267, 754] on div "Chat 1" at bounding box center [1360, 765] width 250 height 36
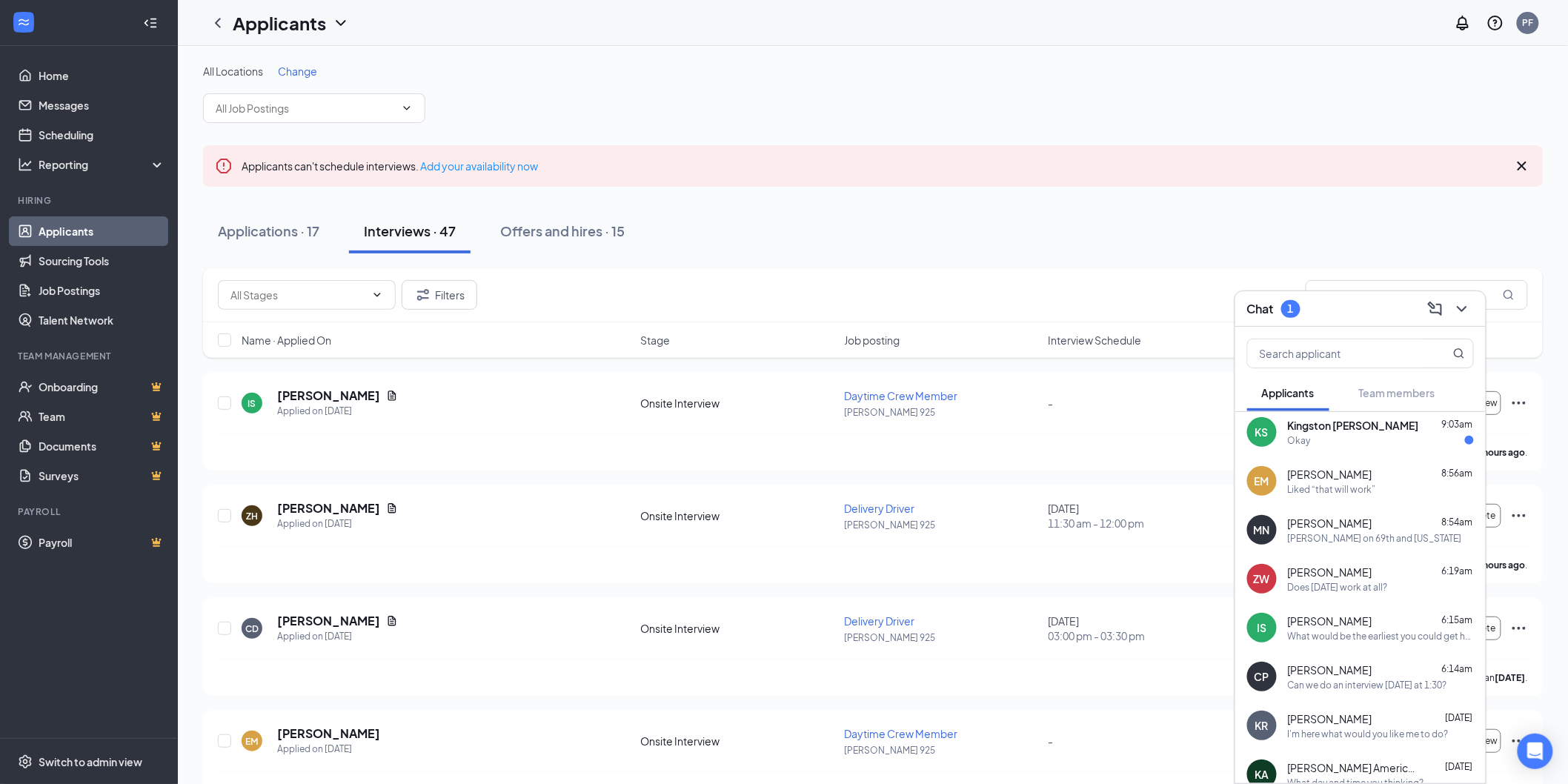
scroll to position [0, 0]
